Goal: Book appointment/travel/reservation

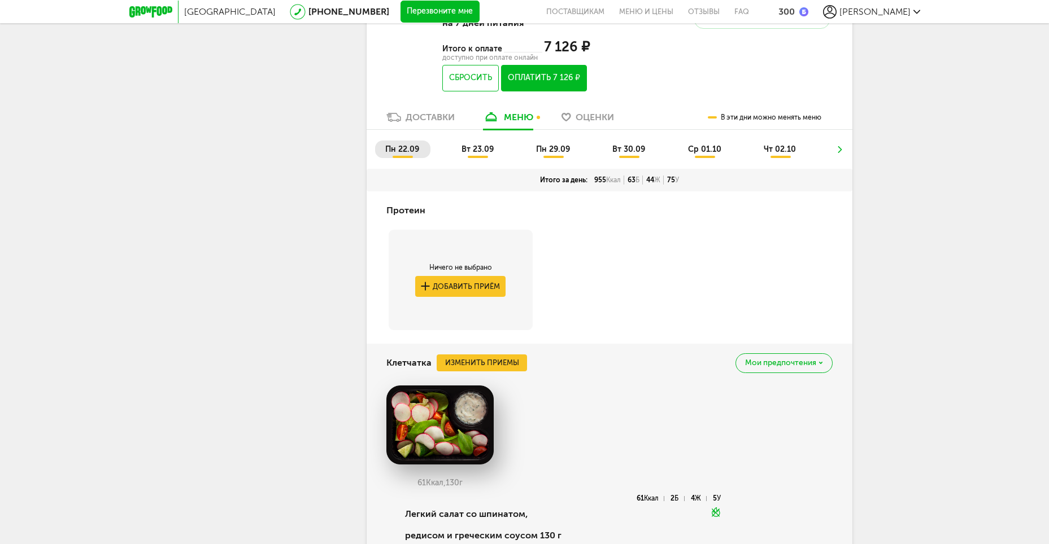
scroll to position [516, 0]
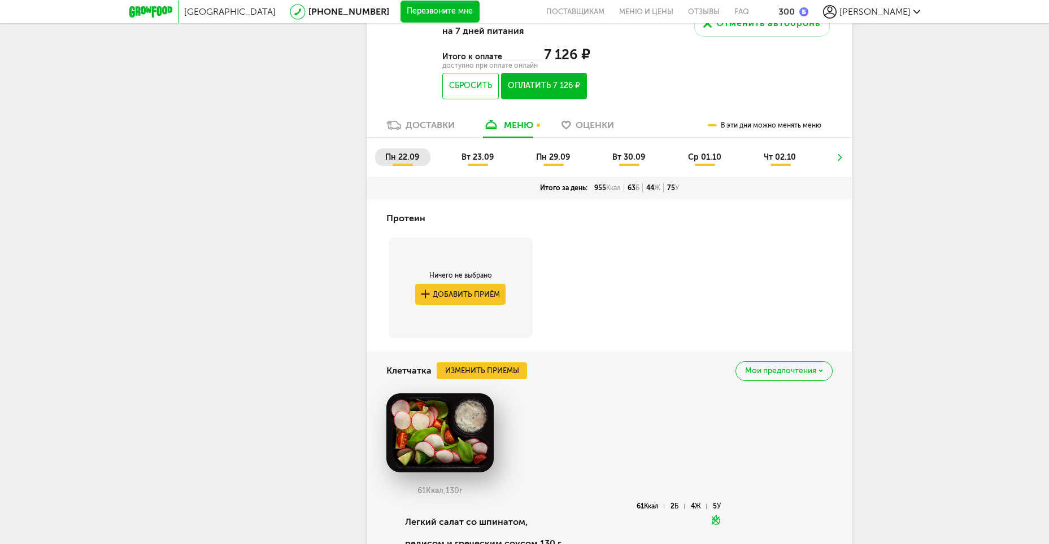
click at [472, 159] on span "вт 23.09" at bounding box center [477, 157] width 32 height 10
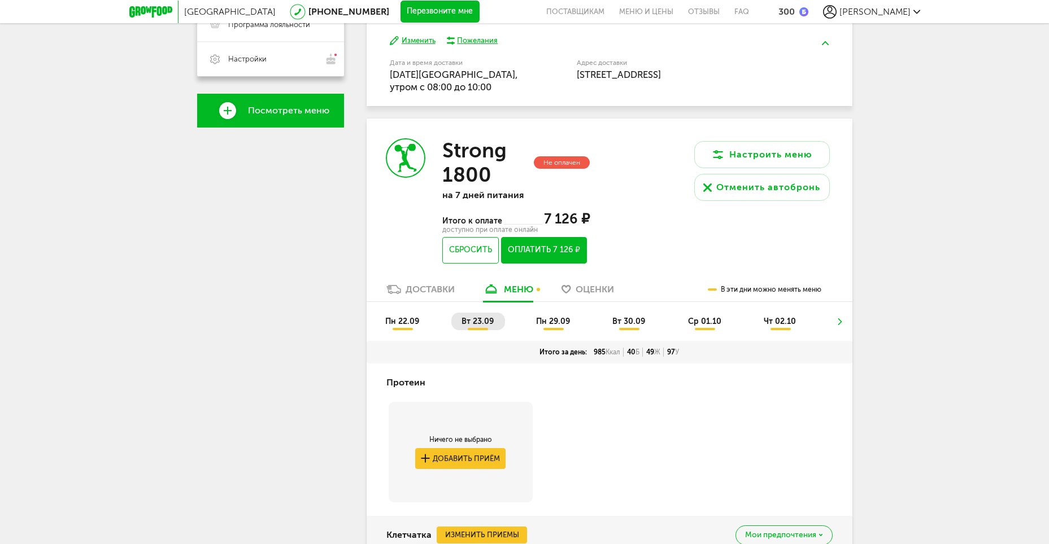
scroll to position [290, 0]
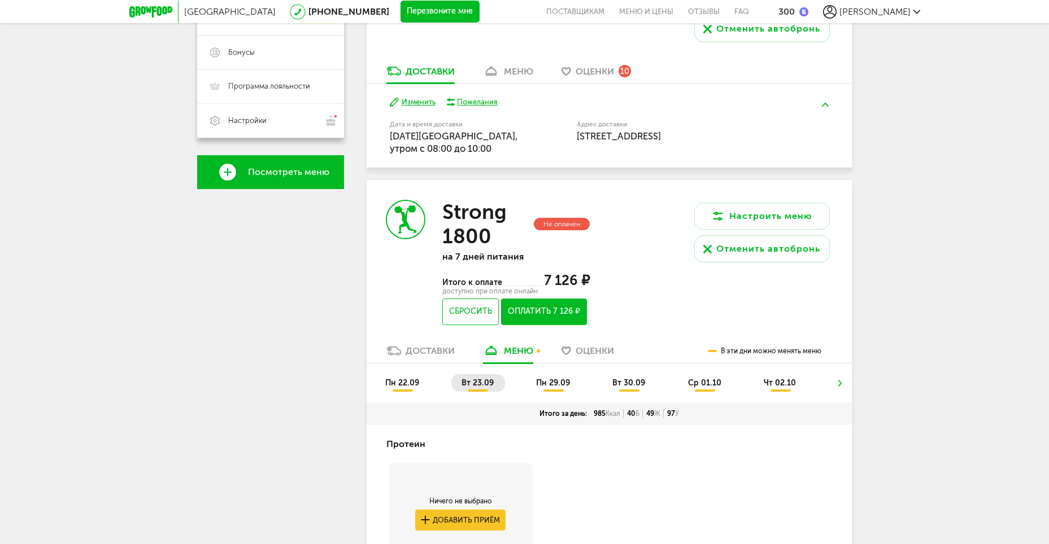
click at [556, 386] on span "пн 29.09" at bounding box center [553, 383] width 34 height 10
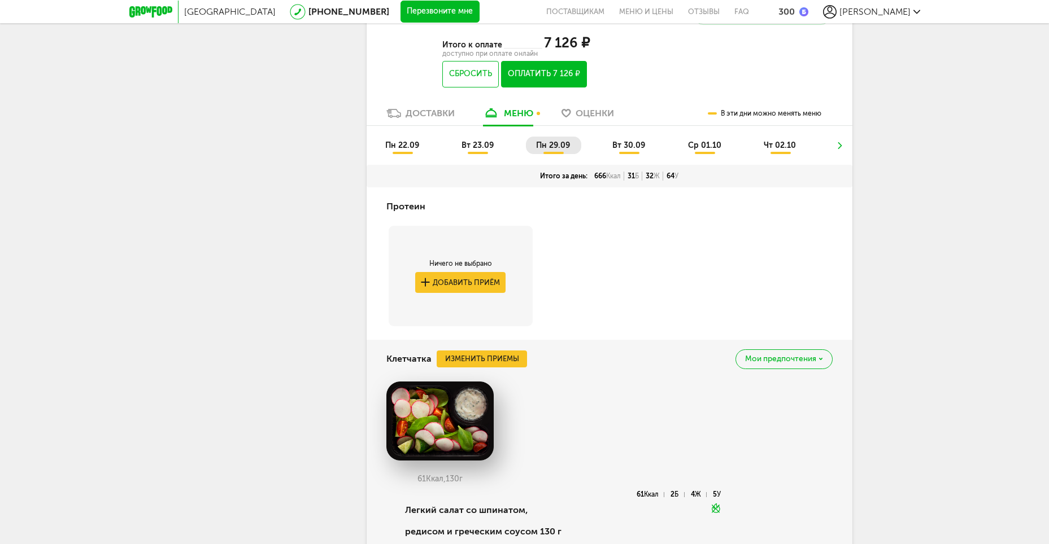
scroll to position [572, 0]
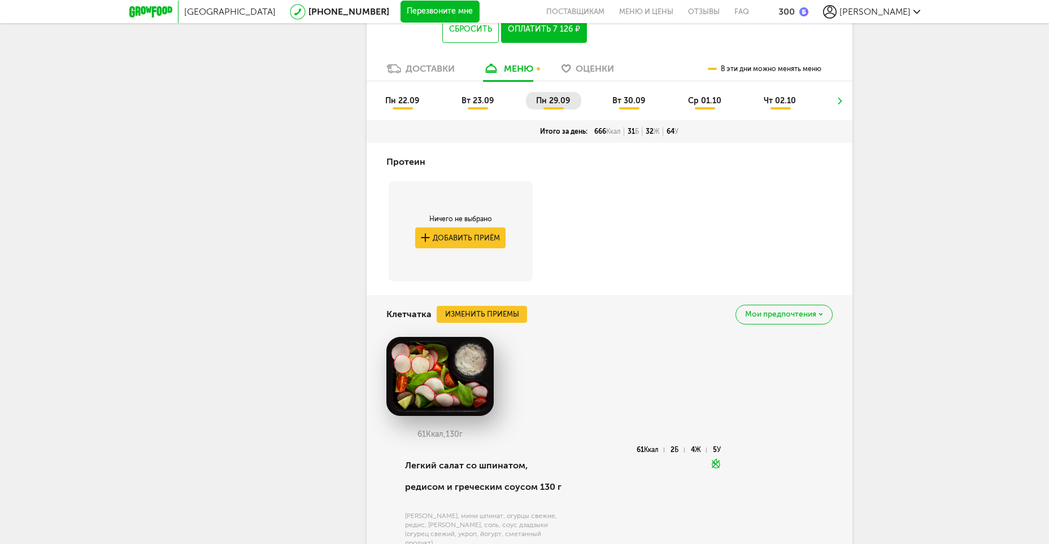
click at [465, 98] on span "вт 23.09" at bounding box center [477, 101] width 32 height 10
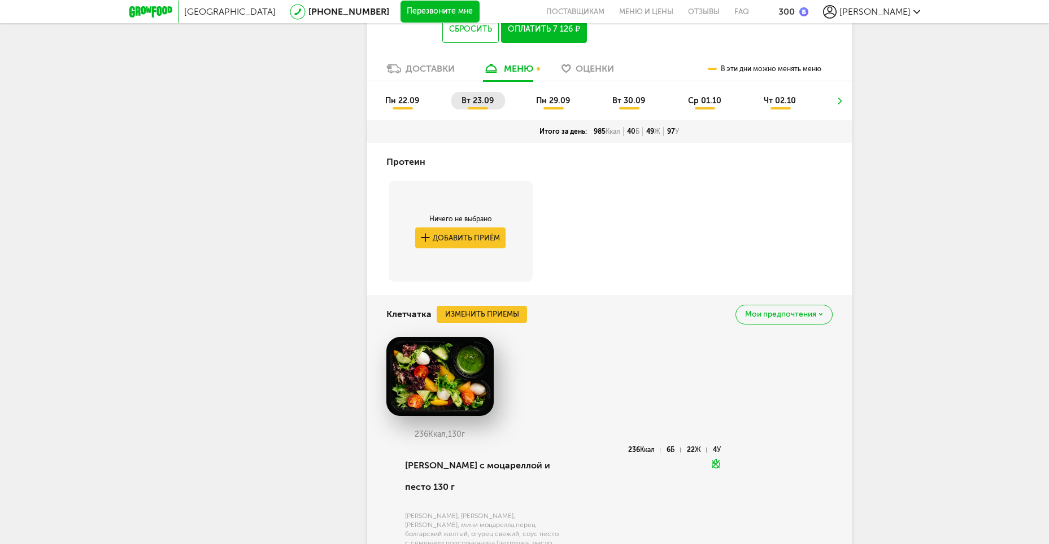
click at [554, 103] on span "пн 29.09" at bounding box center [553, 101] width 34 height 10
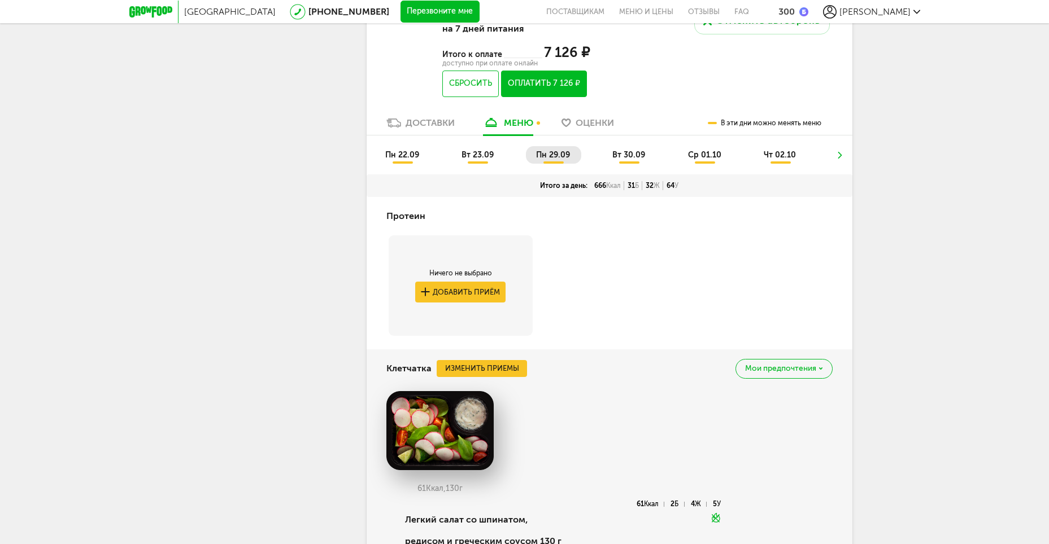
scroll to position [516, 0]
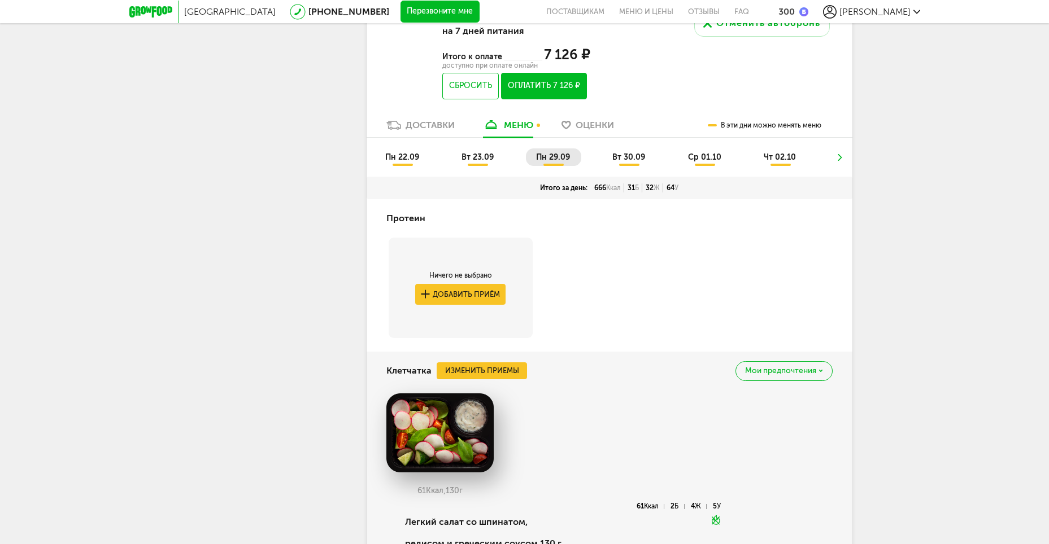
click at [617, 155] on span "вт 30.09" at bounding box center [628, 157] width 33 height 10
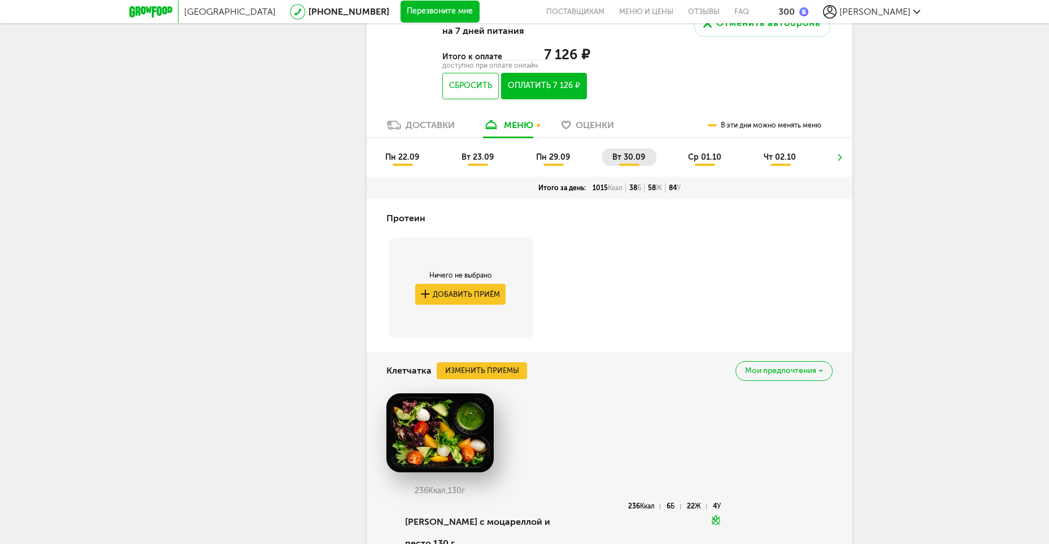
click at [561, 155] on span "пн 29.09" at bounding box center [553, 157] width 34 height 10
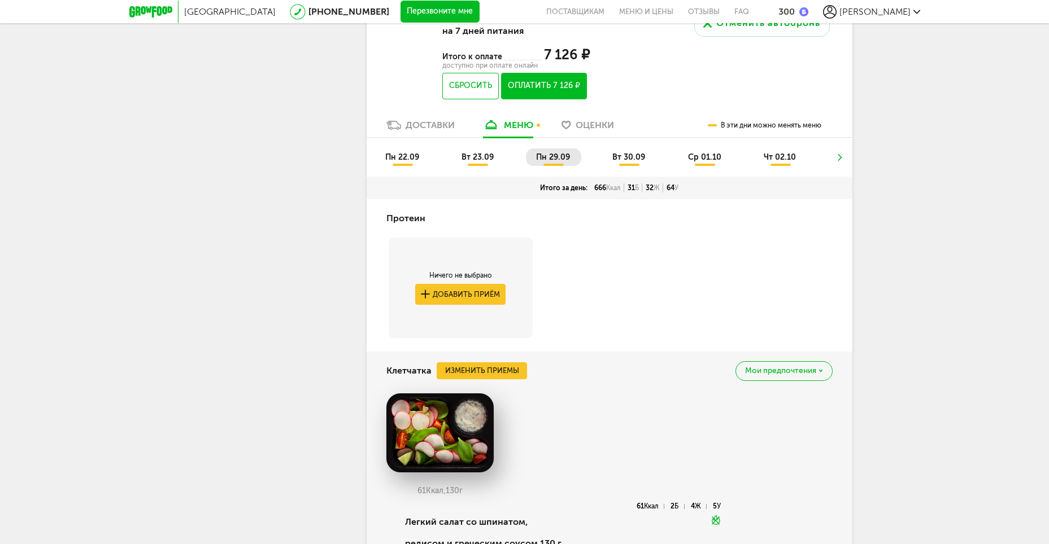
click at [626, 158] on span "вт 30.09" at bounding box center [628, 157] width 33 height 10
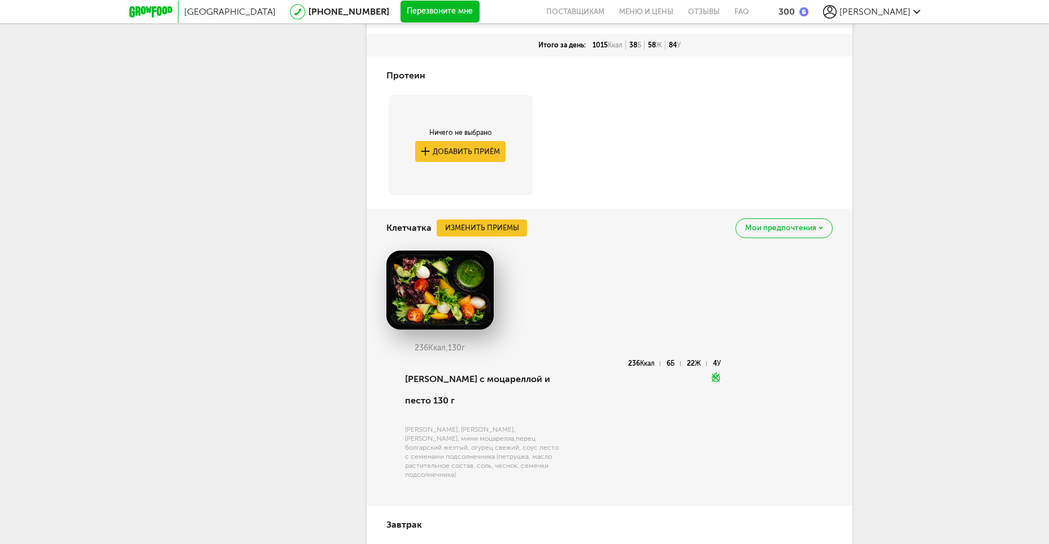
scroll to position [441, 0]
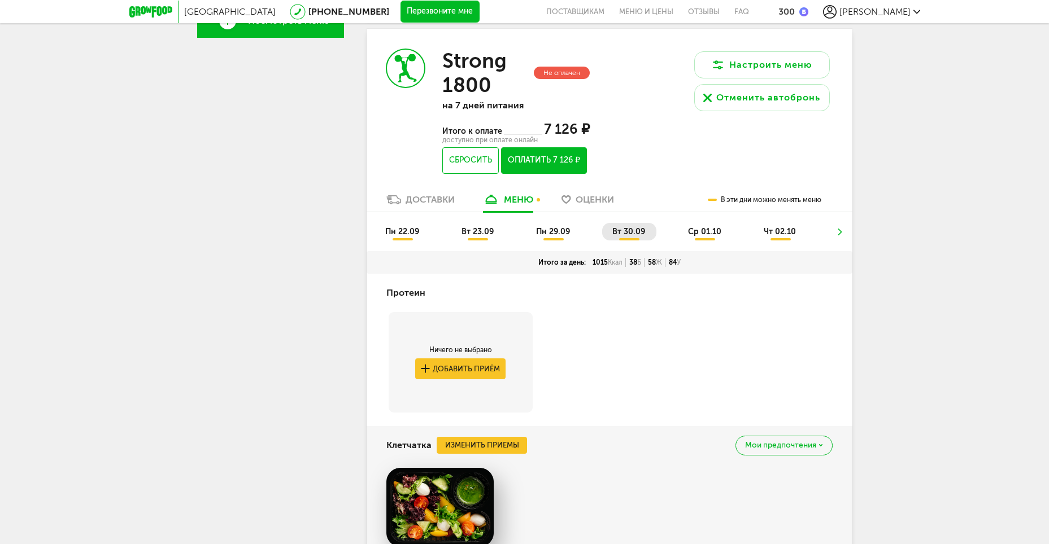
click at [700, 232] on span "ср 01.10" at bounding box center [704, 232] width 33 height 10
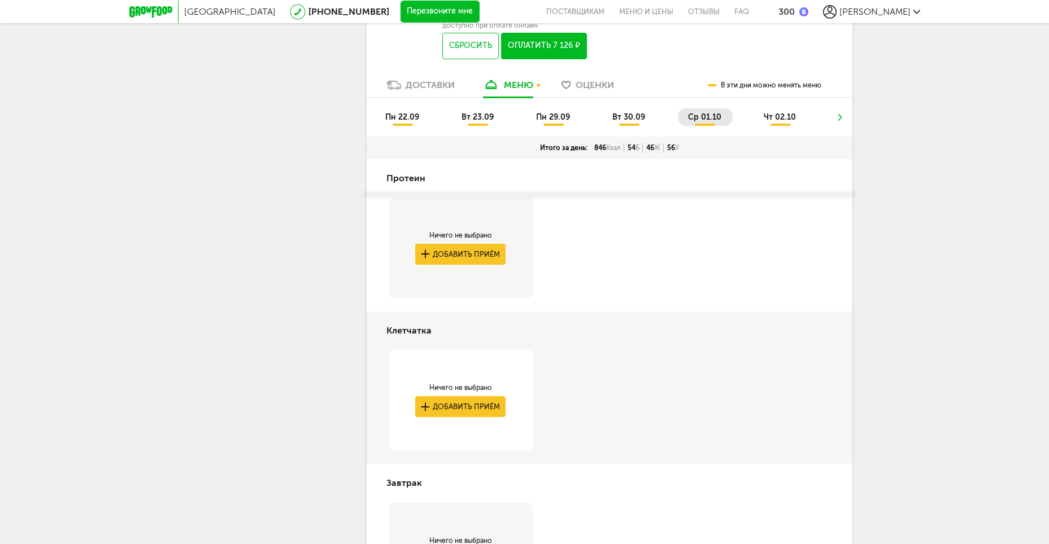
scroll to position [554, 0]
click at [785, 117] on span "чт 02.10" at bounding box center [779, 119] width 32 height 10
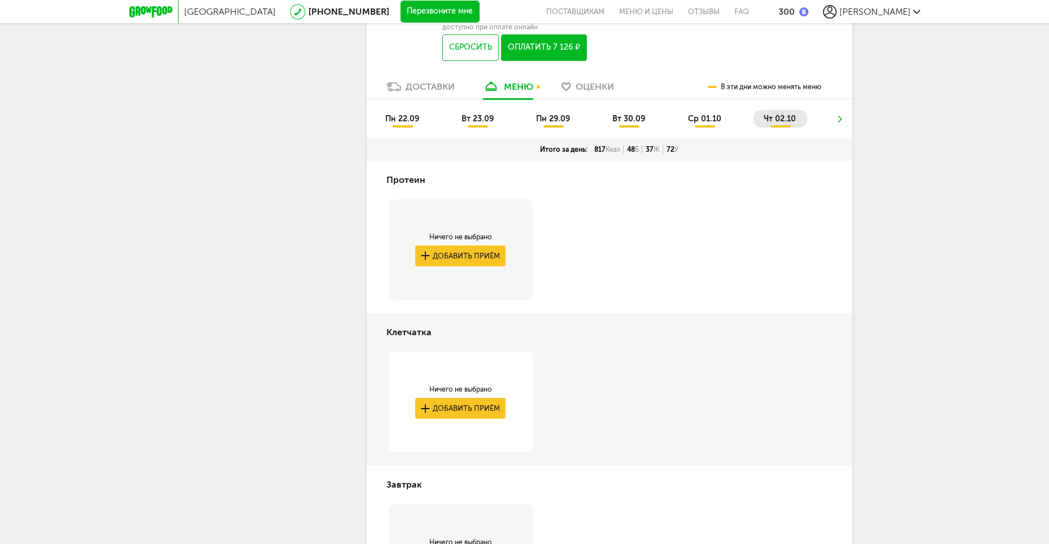
click at [841, 117] on icon at bounding box center [840, 119] width 8 height 7
click at [842, 119] on ul "пн 22.09 вт 23.09 пн 29.09 вт 30.09 ср 01.10 чт 02.10" at bounding box center [609, 124] width 469 height 28
click at [841, 119] on ul "пн 22.09 вт 23.09 пн 29.09 вт 30.09 ср 01.10 чт 02.10" at bounding box center [609, 124] width 469 height 28
click at [837, 119] on ul "пн 22.09 вт 23.09 пн 29.09 вт 30.09 ср 01.10 чт 02.10" at bounding box center [609, 124] width 469 height 28
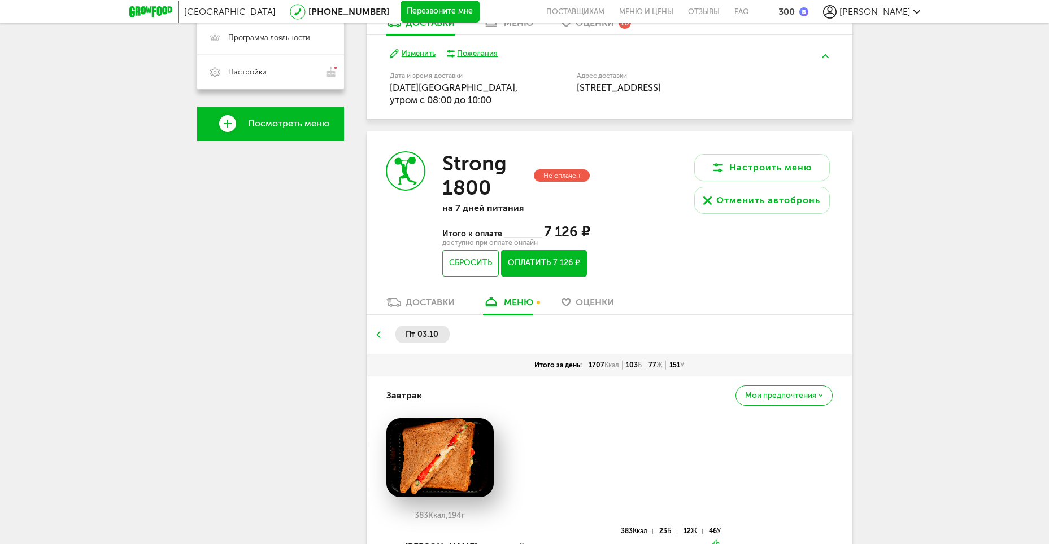
scroll to position [339, 0]
click at [379, 333] on use at bounding box center [378, 334] width 4 height 7
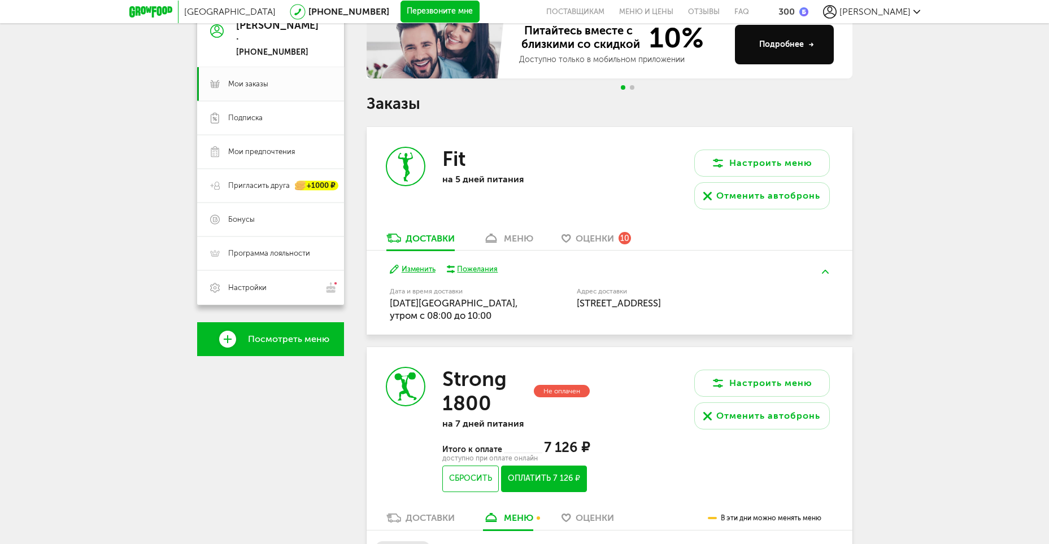
scroll to position [113, 0]
